Goal: Check status: Check status

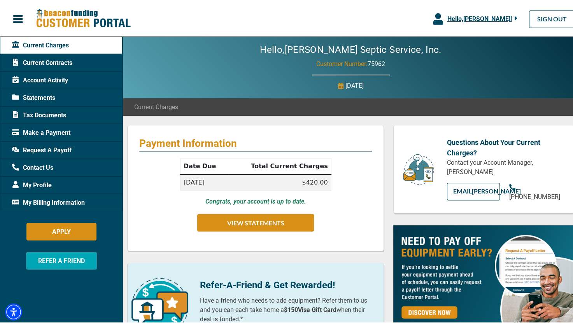
click at [53, 60] on span "Current Contracts" at bounding box center [42, 61] width 60 height 9
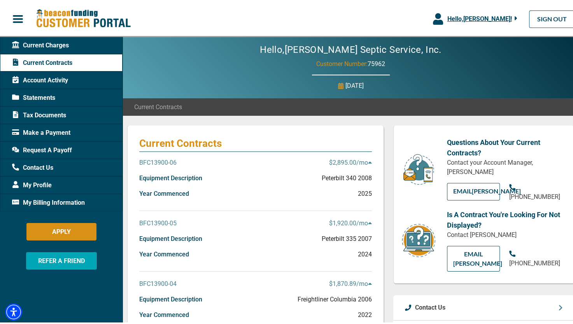
scroll to position [39, 0]
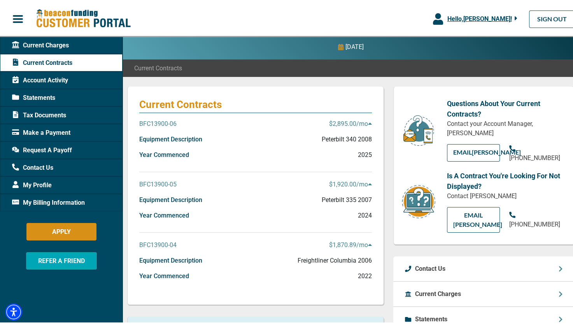
click at [214, 187] on div "BFC13900-05 $1,920.00 /mo" at bounding box center [255, 187] width 233 height 16
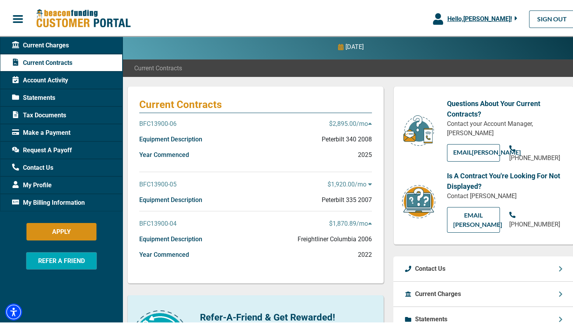
click at [214, 187] on div "BFC13900-05 $1,920.00 /mo" at bounding box center [255, 187] width 233 height 16
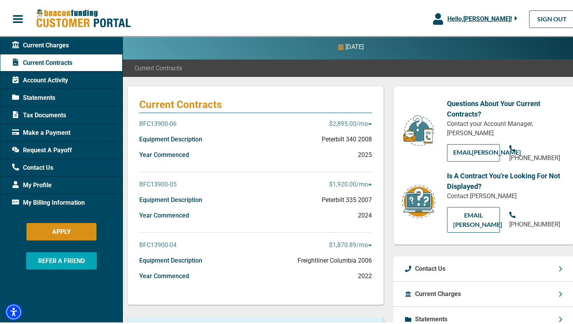
click at [238, 259] on div "Equipment Description Freightliner Columbia 2006" at bounding box center [255, 263] width 233 height 16
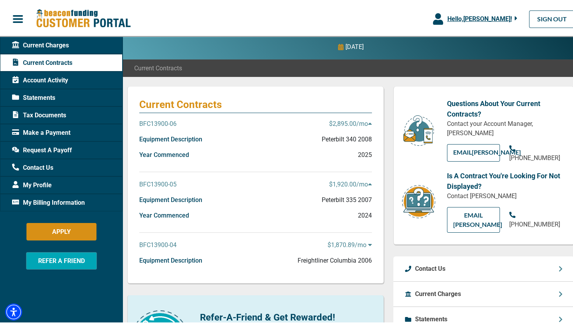
click at [218, 156] on div "Year Commenced 2025" at bounding box center [255, 157] width 233 height 16
click at [235, 243] on div "BFC13900-04 $1,870.89 /mo" at bounding box center [255, 247] width 233 height 16
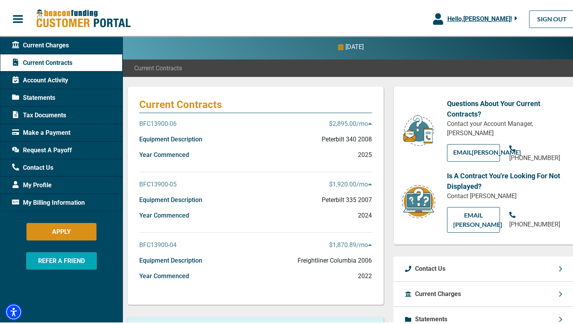
click at [75, 41] on div "Current Charges" at bounding box center [61, 44] width 123 height 18
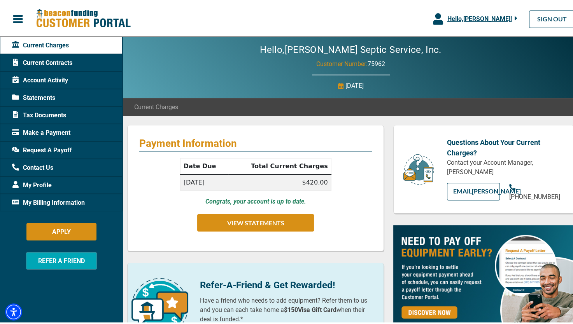
click at [91, 60] on div "Current Contracts" at bounding box center [61, 62] width 123 height 18
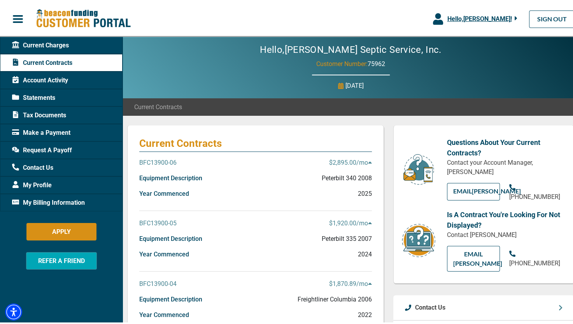
click at [238, 194] on div "Year Commenced 2025" at bounding box center [255, 196] width 233 height 16
